Goal: Task Accomplishment & Management: Use online tool/utility

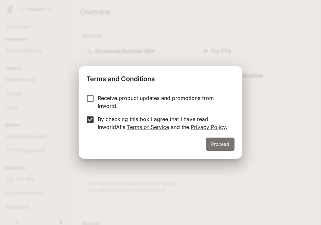
click at [214, 144] on button "Proceed" at bounding box center [220, 143] width 29 height 13
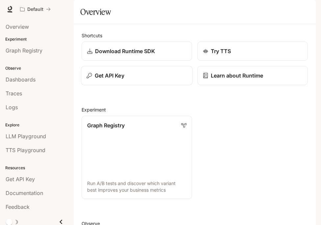
click at [127, 79] on div "Get API Key" at bounding box center [137, 75] width 100 height 8
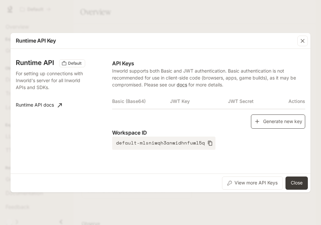
click at [266, 123] on button "Generate new key" at bounding box center [278, 121] width 54 height 14
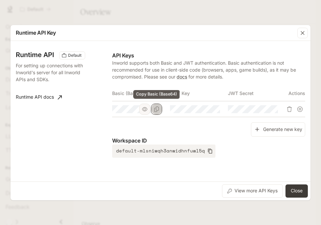
click at [156, 111] on icon "Copy Basic (Base64)" at bounding box center [156, 108] width 5 height 5
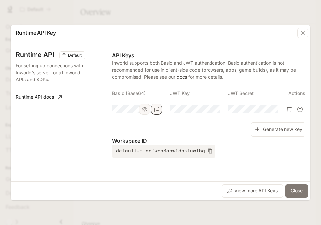
click at [292, 185] on button "Close" at bounding box center [297, 190] width 22 height 13
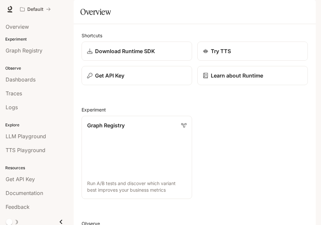
click at [307, 8] on icon "button" at bounding box center [307, 10] width 4 height 4
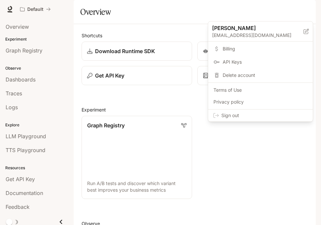
click at [280, 112] on span "Sign out" at bounding box center [265, 115] width 86 height 7
